Goal: Information Seeking & Learning: Find specific fact

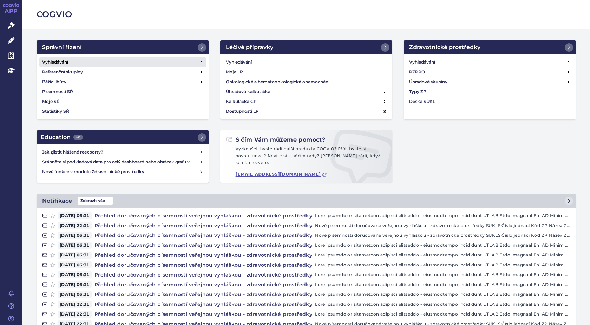
click at [67, 59] on h4 "Vyhledávání" at bounding box center [55, 62] width 26 height 7
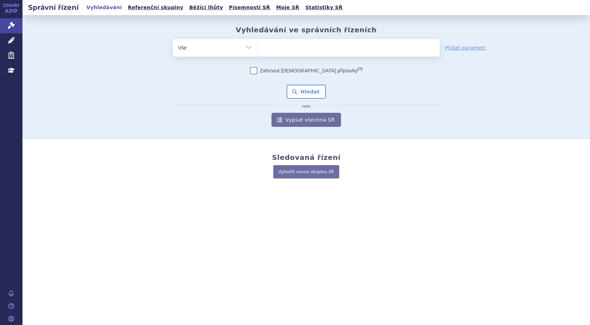
click at [270, 44] on ul at bounding box center [348, 46] width 182 height 15
click at [257, 44] on select at bounding box center [257, 48] width 0 height 18
paste input "SUKLS215161/2025"
type input "SUKLS215161/2025"
select select "SUKLS215161/2025"
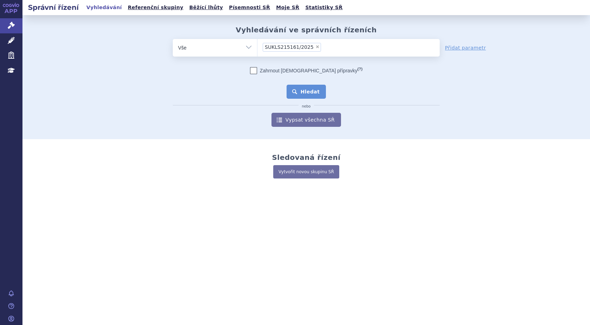
click at [312, 92] on button "Hledat" at bounding box center [306, 92] width 40 height 14
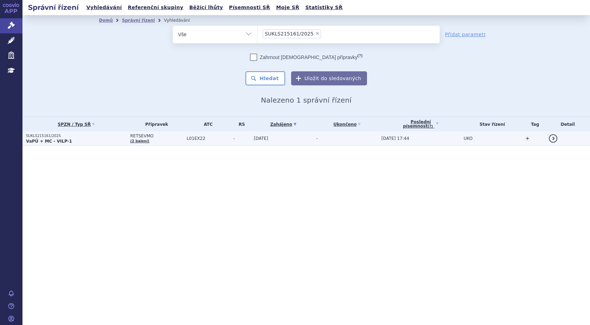
click at [50, 140] on strong "VaPÚ + MC - VILP-1" at bounding box center [49, 141] width 46 height 5
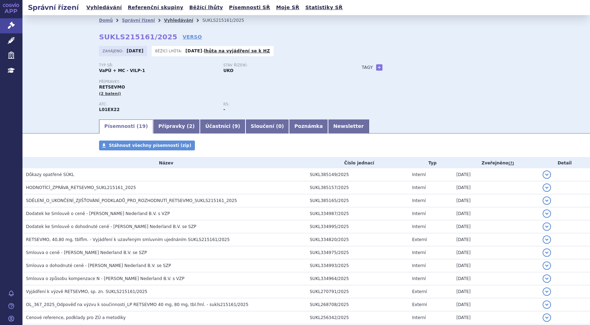
click at [164, 20] on link "Vyhledávání" at bounding box center [178, 20] width 29 height 5
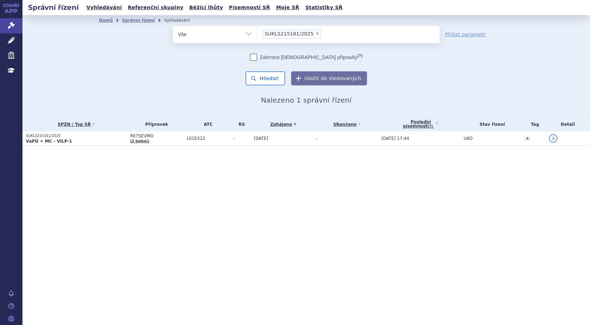
click at [315, 32] on span "×" at bounding box center [317, 33] width 4 height 4
click at [257, 32] on select "SUKLS215161/2025" at bounding box center [257, 34] width 0 height 18
select select
type input "SUKLS273924/2024"
select select "SUKLS273924/2024"
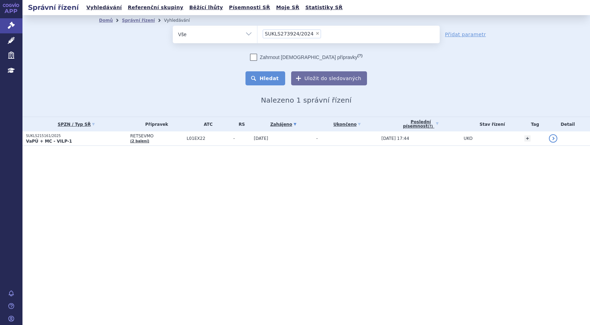
click at [269, 81] on button "Hledat" at bounding box center [265, 78] width 40 height 14
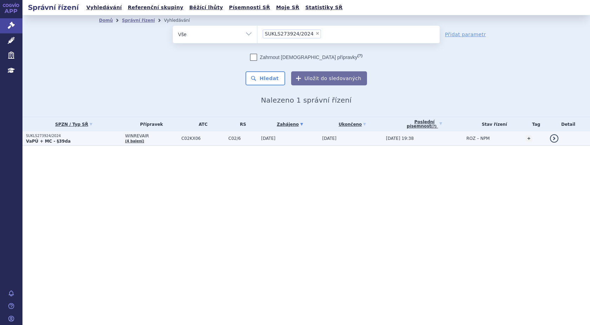
click at [41, 139] on strong "VaPÚ + MC - §39da" at bounding box center [48, 141] width 45 height 5
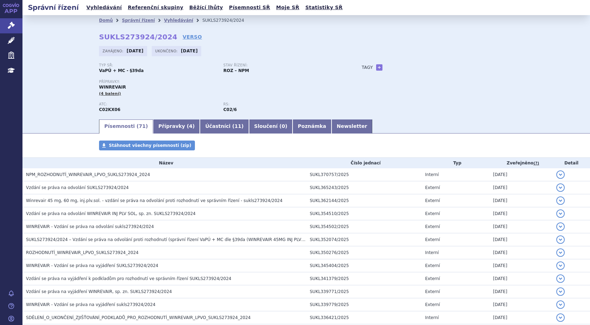
click at [119, 173] on span "NPM_ROZHODNUTÍ_WINREVAIR_LPVO_SUKLS273924_2024" at bounding box center [88, 174] width 124 height 5
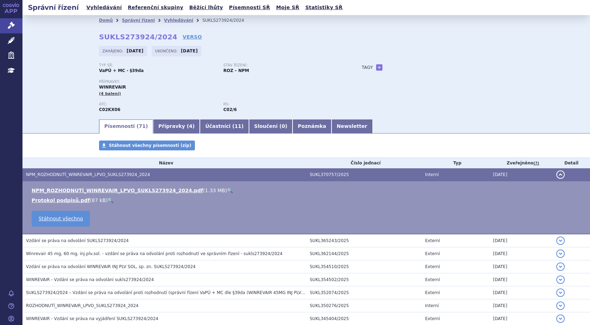
click at [227, 192] on link "🔍" at bounding box center [230, 190] width 6 height 6
